Goal: Find contact information: Find contact information

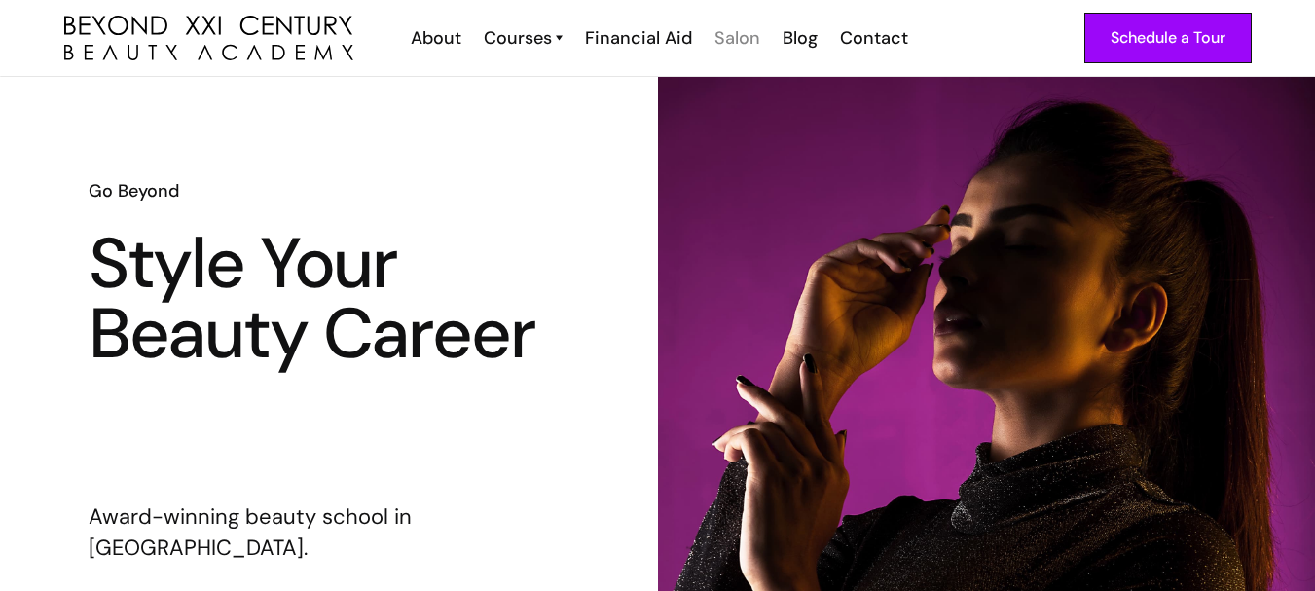
click at [729, 41] on div "Salon" at bounding box center [738, 37] width 46 height 25
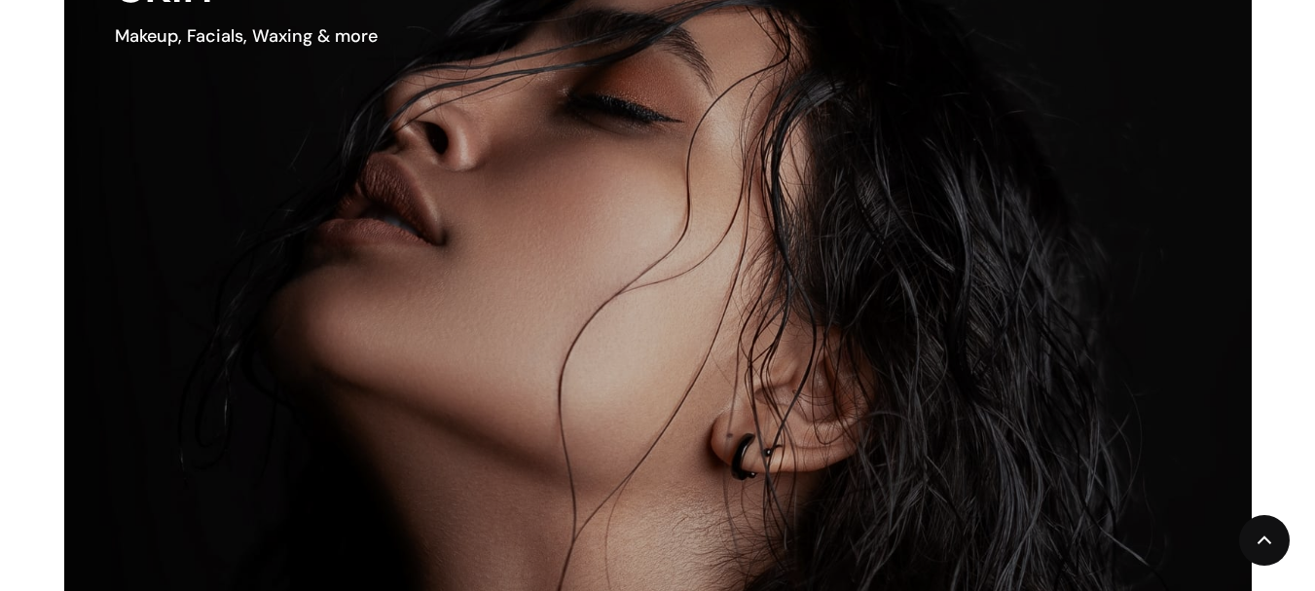
scroll to position [1324, 0]
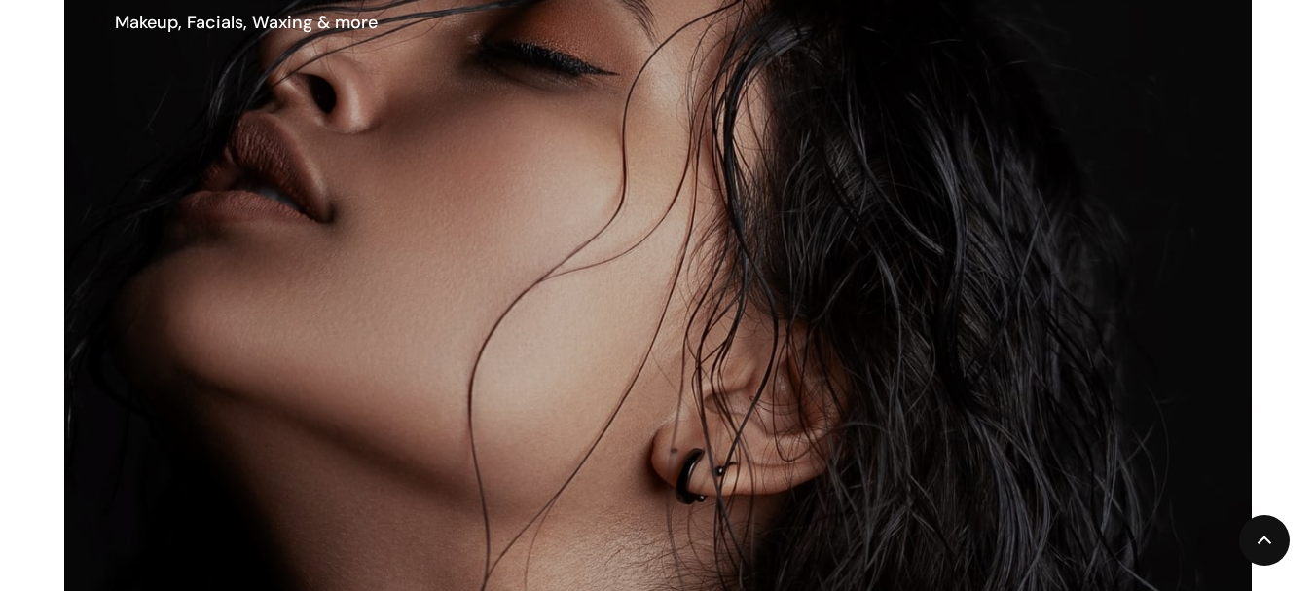
click at [788, 308] on img at bounding box center [587, 276] width 1425 height 919
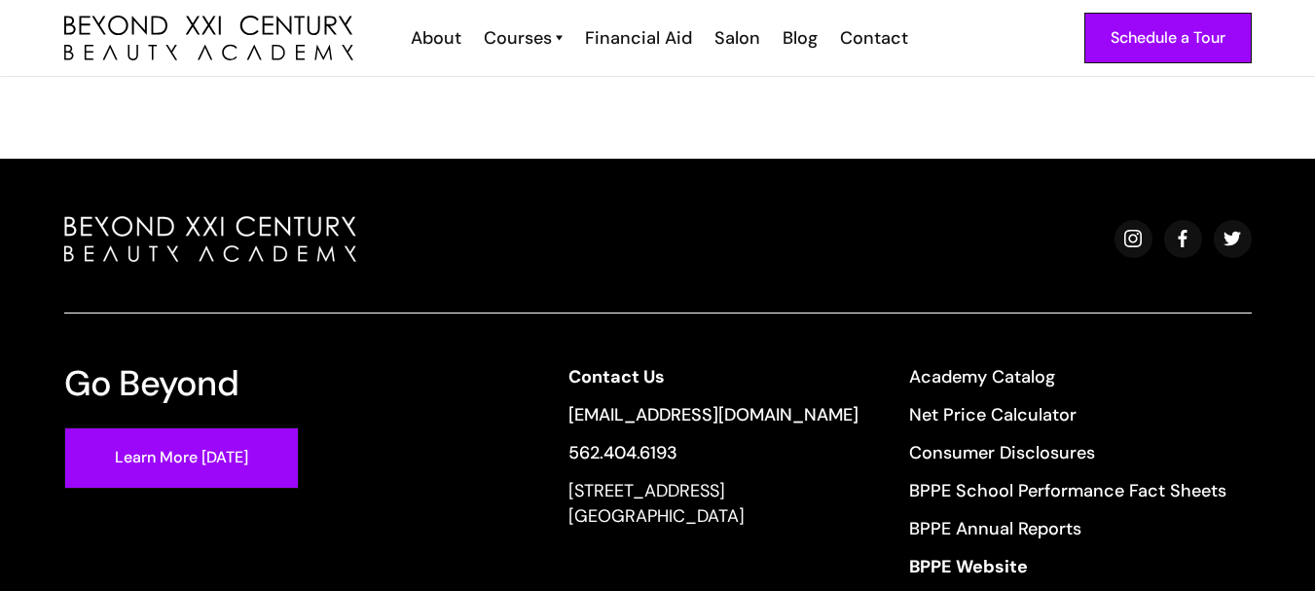
scroll to position [3310, 0]
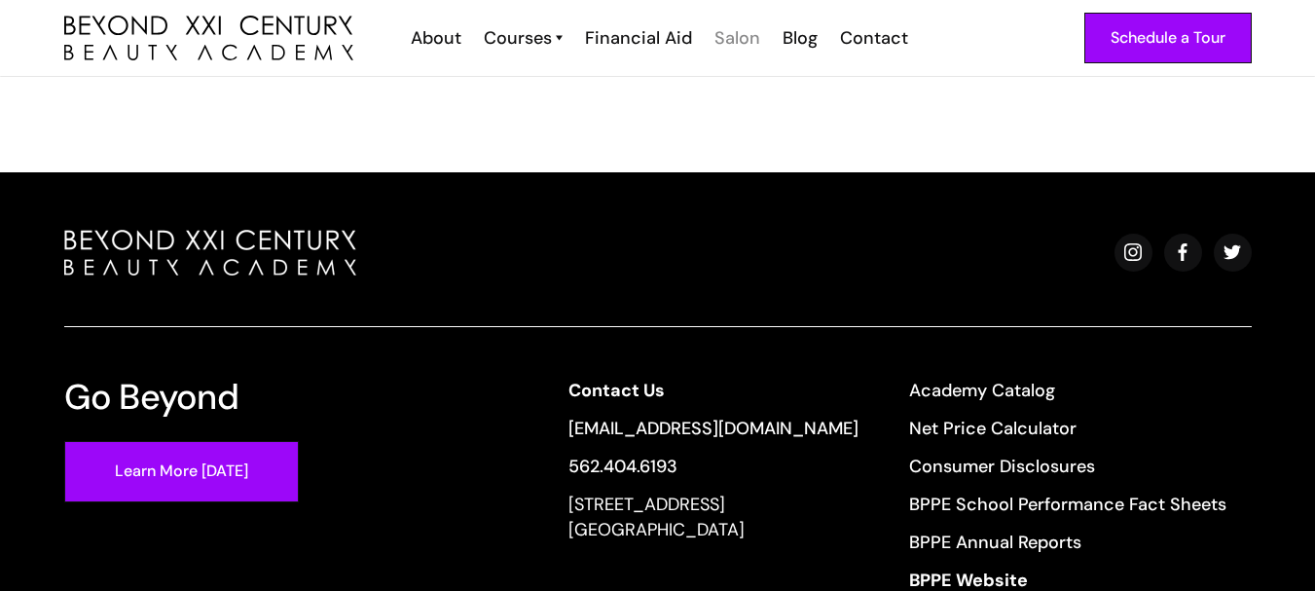
click at [741, 46] on div "Salon" at bounding box center [738, 37] width 46 height 25
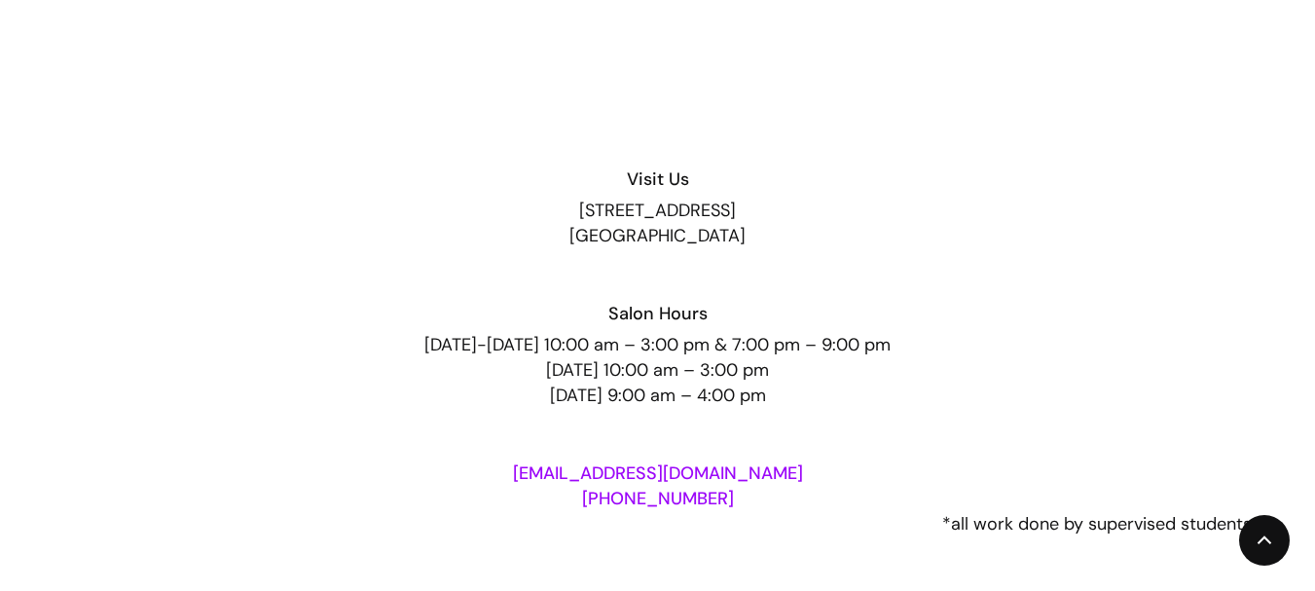
scroll to position [3621, 0]
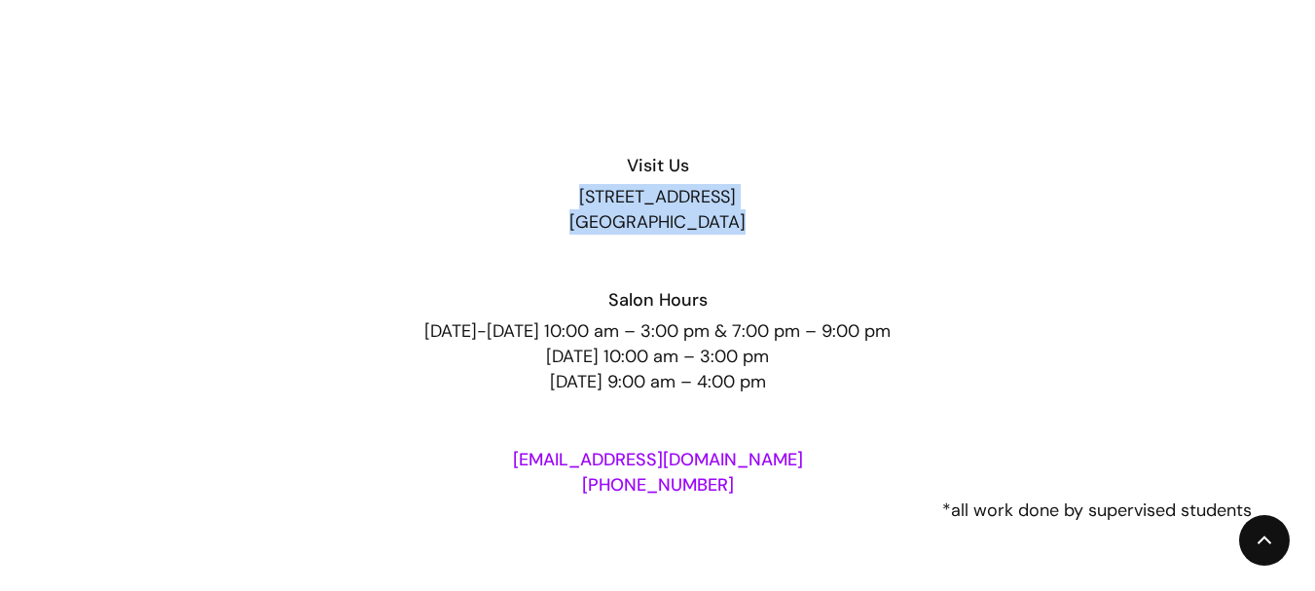
drag, startPoint x: 507, startPoint y: 186, endPoint x: 790, endPoint y: 236, distance: 286.7
click at [790, 236] on div "Visit Us 13640 Imperial Highway, Suite 6,7,8 Santa Fe Springs, CA 90670 Salon H…" at bounding box center [658, 324] width 1188 height 397
copy div "13640 Imperial Highway, Suite 6,7,8 Santa Fe Springs, CA 90670"
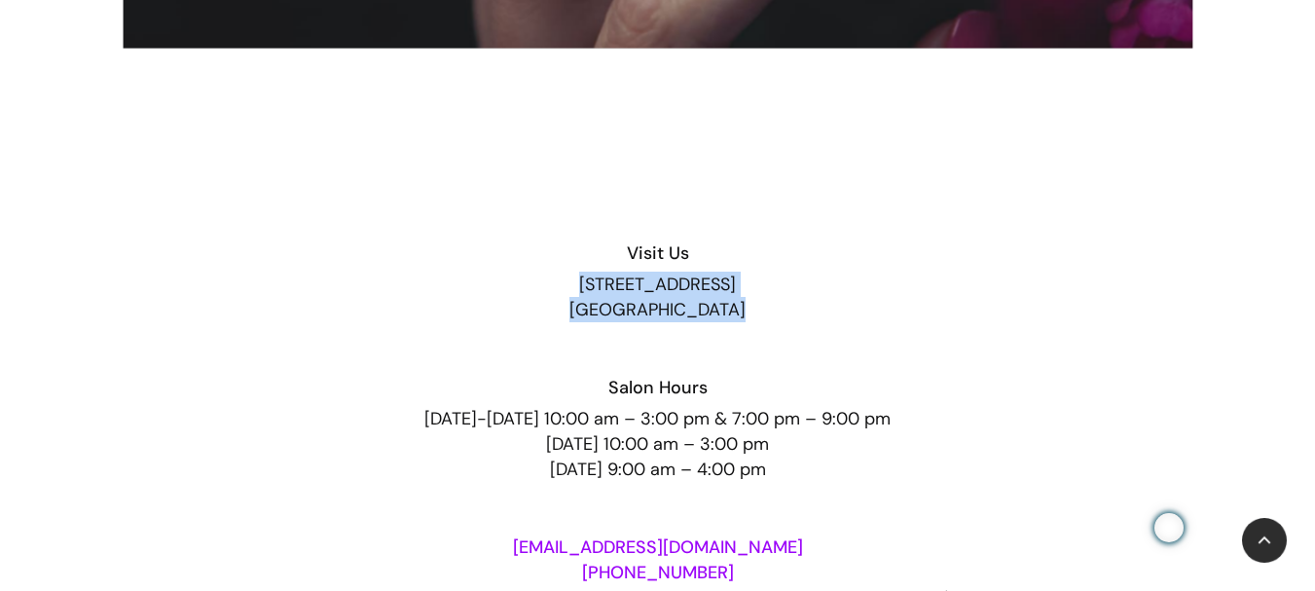
scroll to position [3552, 0]
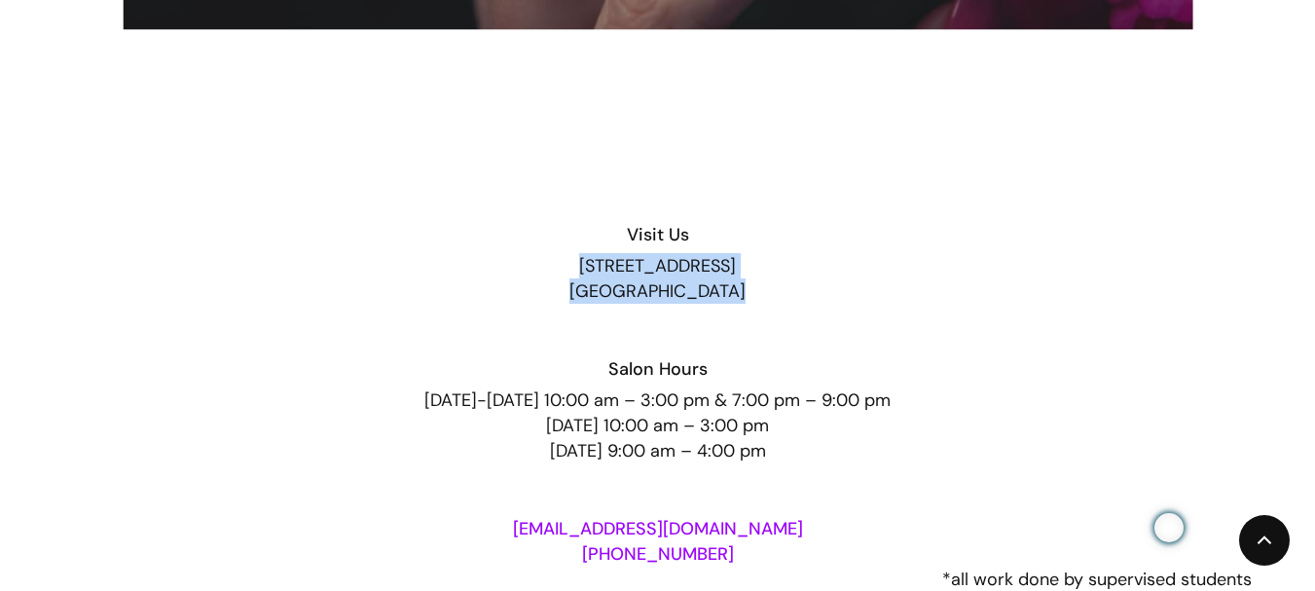
copy div "13640 Imperial Highway, Suite 6,7,8 Santa Fe Springs, CA 90670"
